Goal: Task Accomplishment & Management: Manage account settings

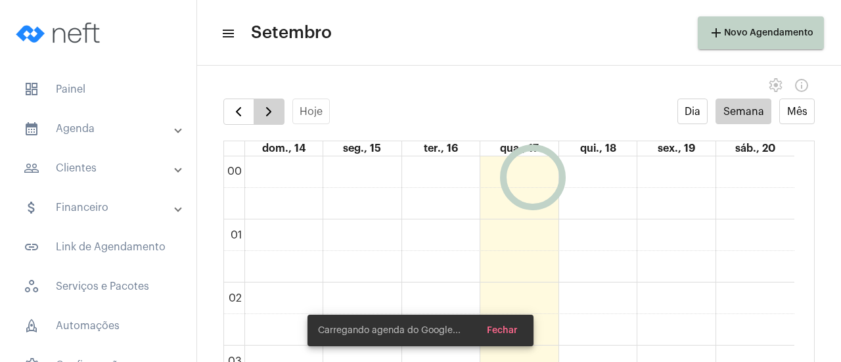
scroll to position [380, 0]
click at [262, 111] on span "button" at bounding box center [269, 112] width 16 height 16
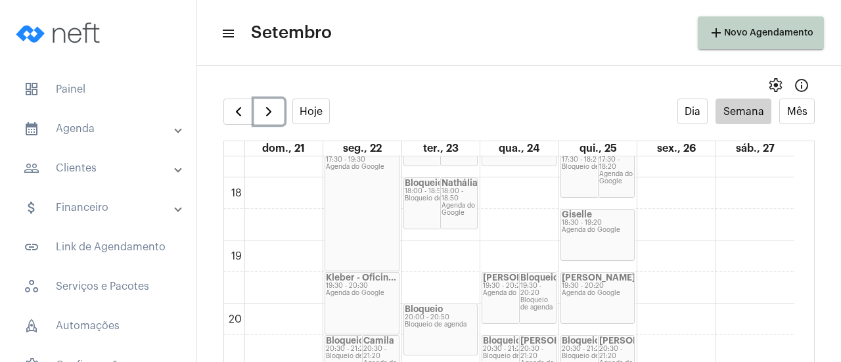
scroll to position [1061, 0]
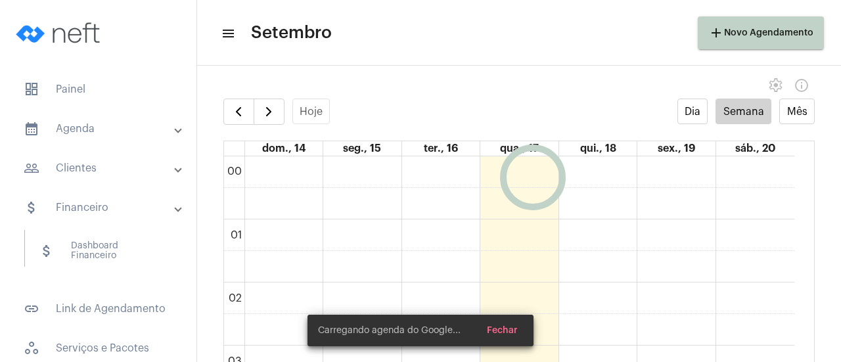
scroll to position [379, 0]
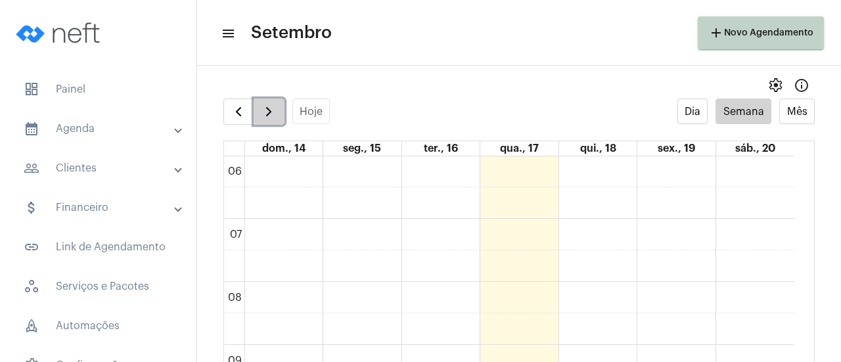
click at [262, 118] on span "button" at bounding box center [269, 112] width 16 height 16
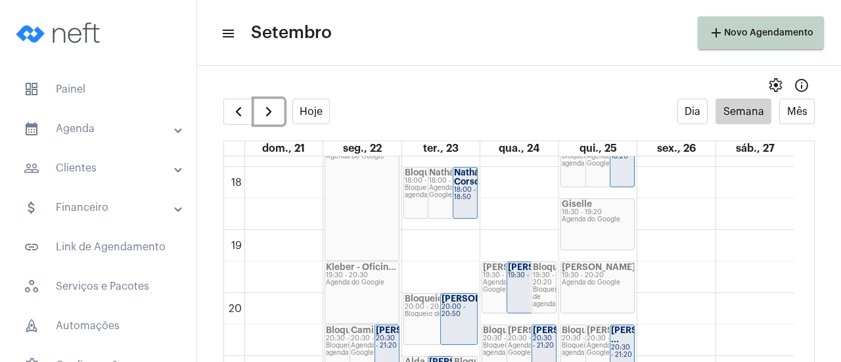
scroll to position [1163, 0]
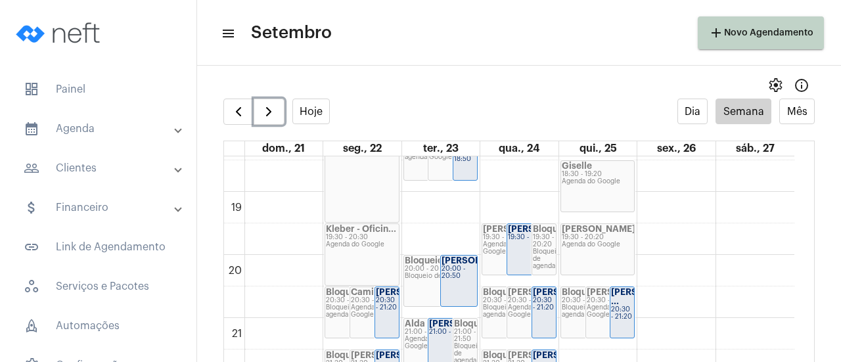
click at [467, 266] on div "[PERSON_NAME]" at bounding box center [459, 260] width 35 height 9
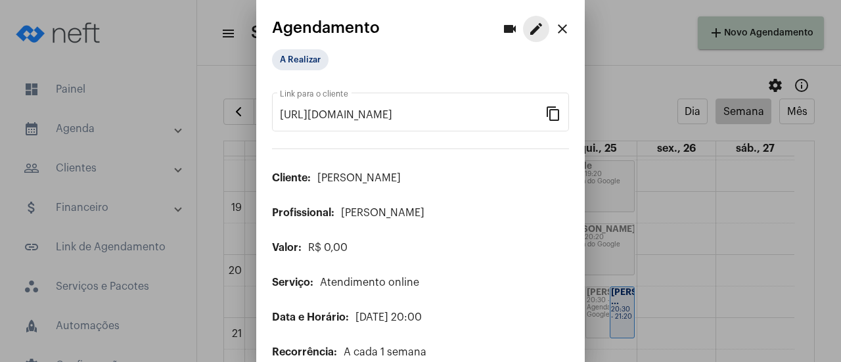
click at [528, 23] on mat-icon "edit" at bounding box center [536, 29] width 16 height 16
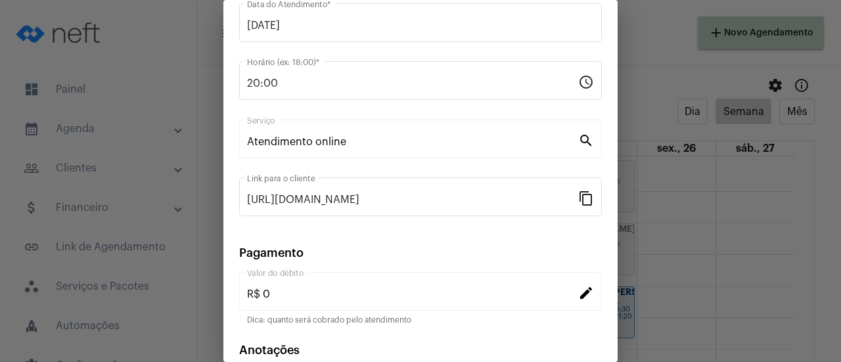
scroll to position [205, 0]
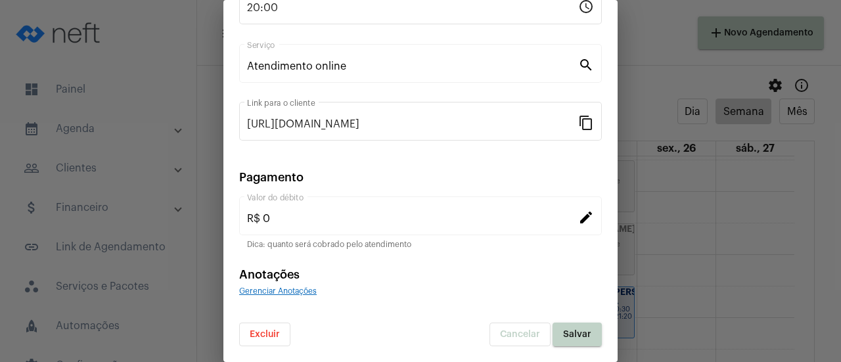
click at [275, 331] on span "Excluir" at bounding box center [265, 334] width 30 height 9
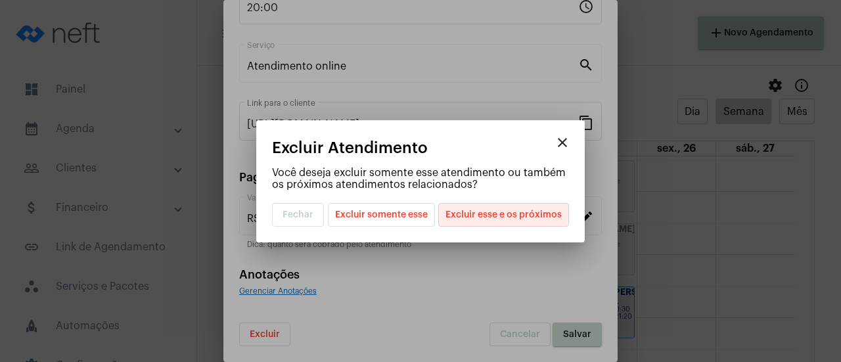
click at [501, 207] on span "Excluir esse e os próximos" at bounding box center [504, 215] width 116 height 22
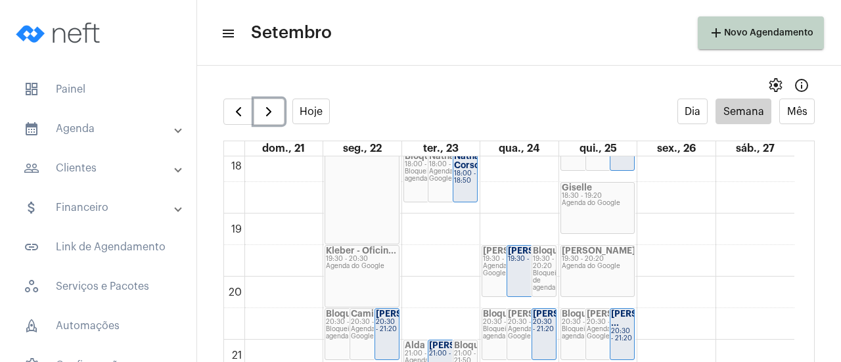
scroll to position [1161, 0]
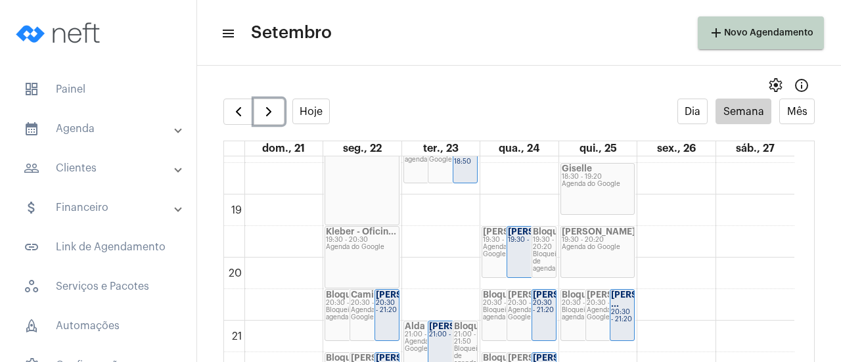
click at [603, 194] on div "Giselle 18:30 - 19:20 Agenda do Google" at bounding box center [598, 189] width 74 height 51
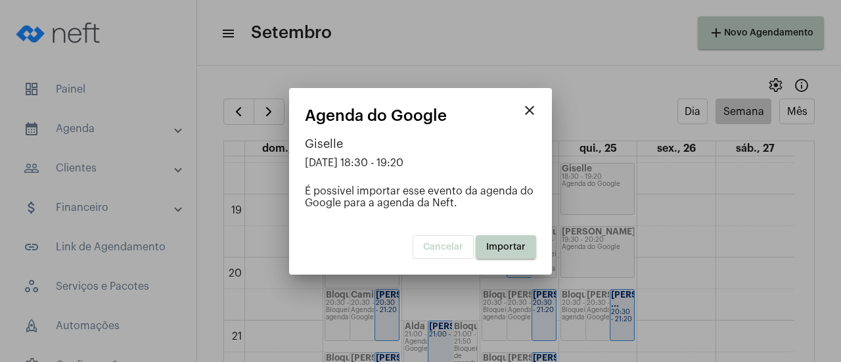
click at [494, 249] on span "Importar" at bounding box center [505, 247] width 39 height 9
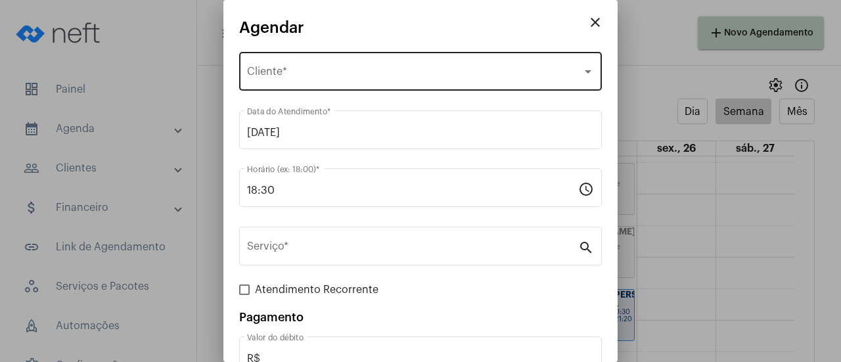
click at [340, 81] on div "Selecione o Cliente Cliente *" at bounding box center [420, 69] width 347 height 41
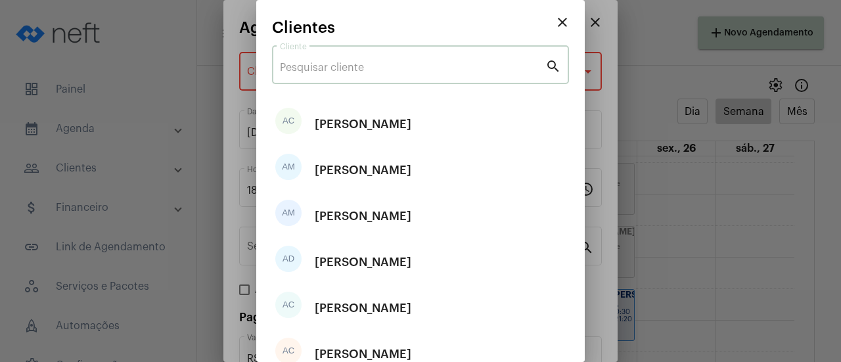
click at [338, 73] on input "Cliente" at bounding box center [413, 68] width 266 height 12
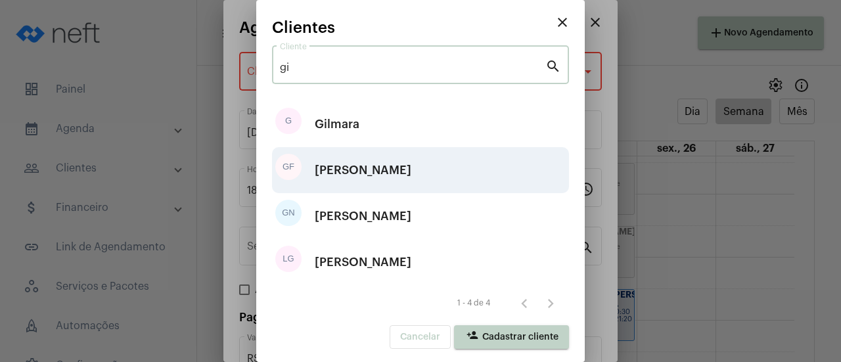
type input "gi"
click at [356, 187] on div "[PERSON_NAME]" at bounding box center [363, 170] width 97 height 39
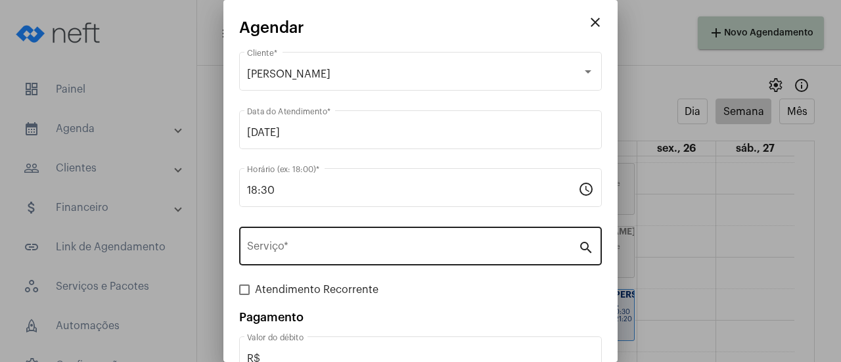
click at [347, 240] on div "Serviço *" at bounding box center [412, 244] width 331 height 41
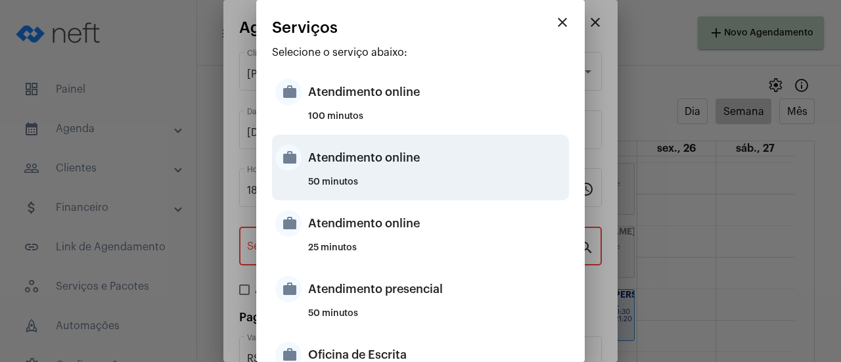
click at [380, 175] on div "Atendimento online" at bounding box center [437, 157] width 258 height 39
type input "Atendimento online"
type input "R$ 0"
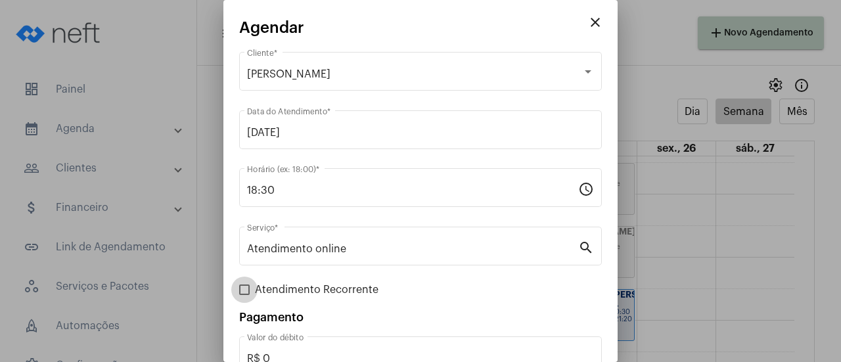
click at [249, 291] on span at bounding box center [244, 290] width 11 height 11
click at [244, 295] on input "Atendimento Recorrente" at bounding box center [244, 295] width 1 height 1
checkbox input "true"
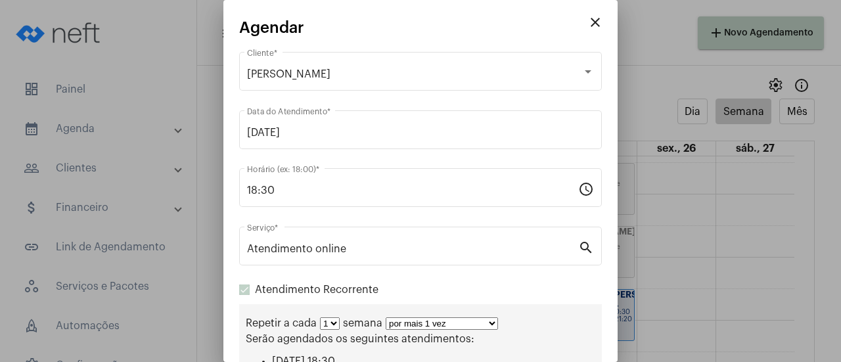
click at [393, 324] on select "por mais 1 vez por mais 2 vezes por mais 3 vezes por mais 4 vezes por mais 5 ve…" at bounding box center [442, 323] width 112 height 12
select select "10: 0"
click at [386, 319] on select "por mais 1 vez por mais 2 vezes por mais 3 vezes por mais 4 vezes por mais 5 ve…" at bounding box center [442, 323] width 112 height 12
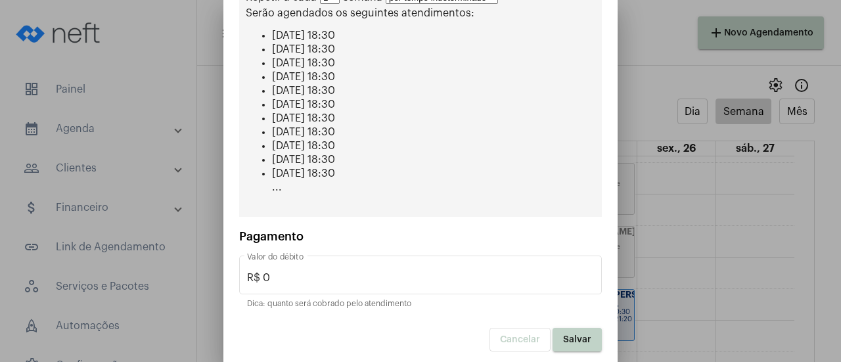
click at [569, 340] on button "Salvar" at bounding box center [577, 340] width 49 height 24
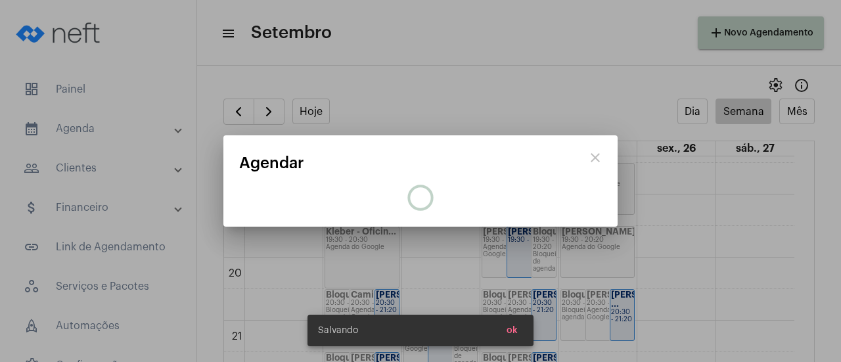
scroll to position [0, 0]
